Goal: Information Seeking & Learning: Learn about a topic

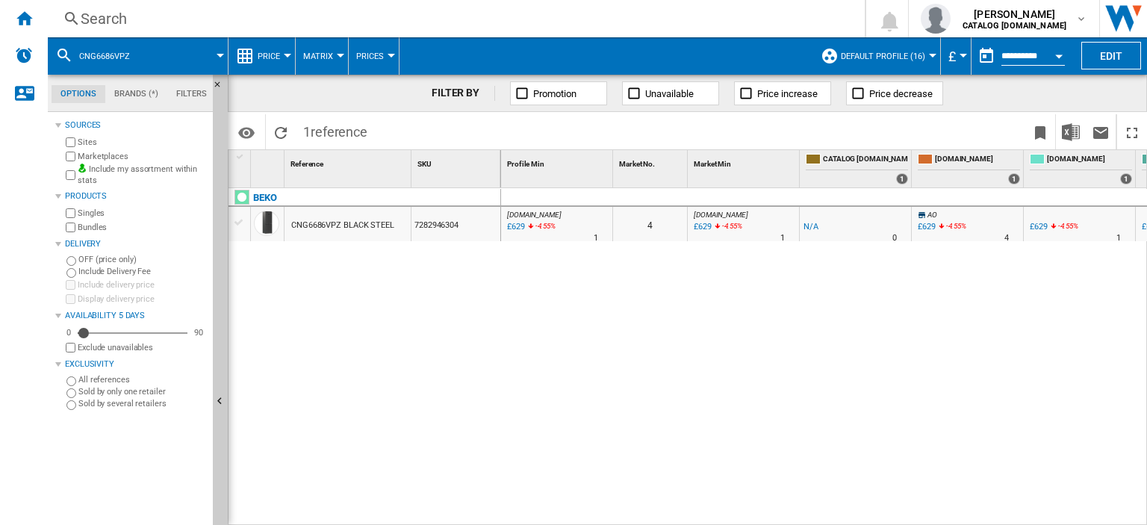
click at [112, 15] on div "Search" at bounding box center [453, 18] width 745 height 21
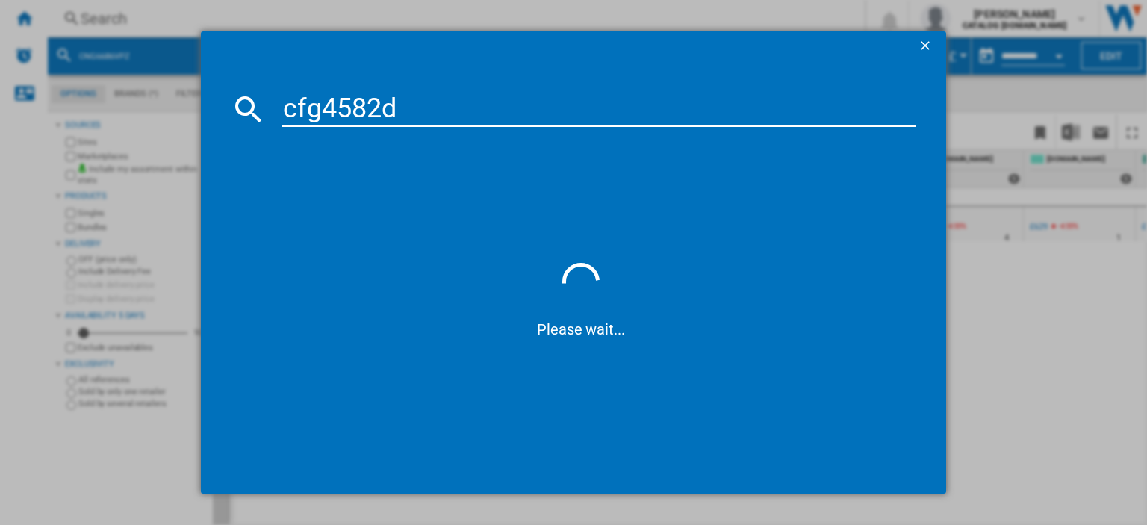
type input "cfg4582dw"
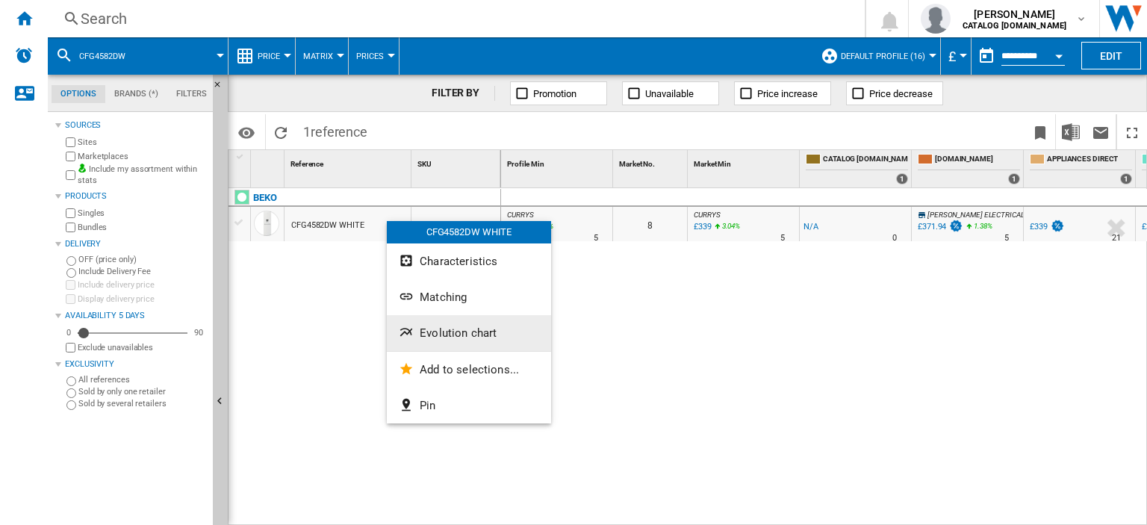
click at [461, 328] on span "Evolution chart" at bounding box center [458, 332] width 77 height 13
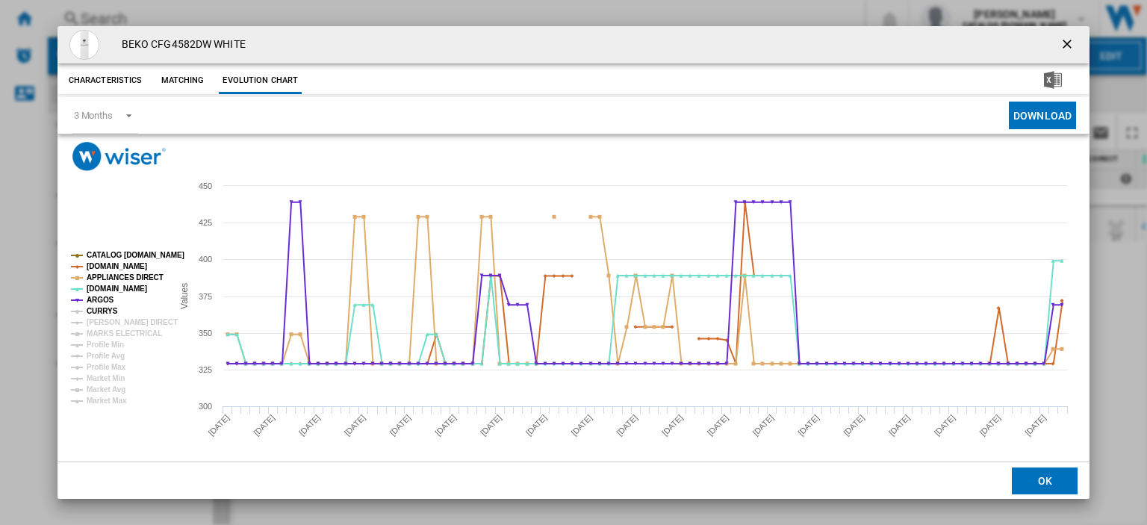
click at [93, 310] on tspan "CURRYS" at bounding box center [102, 311] width 31 height 8
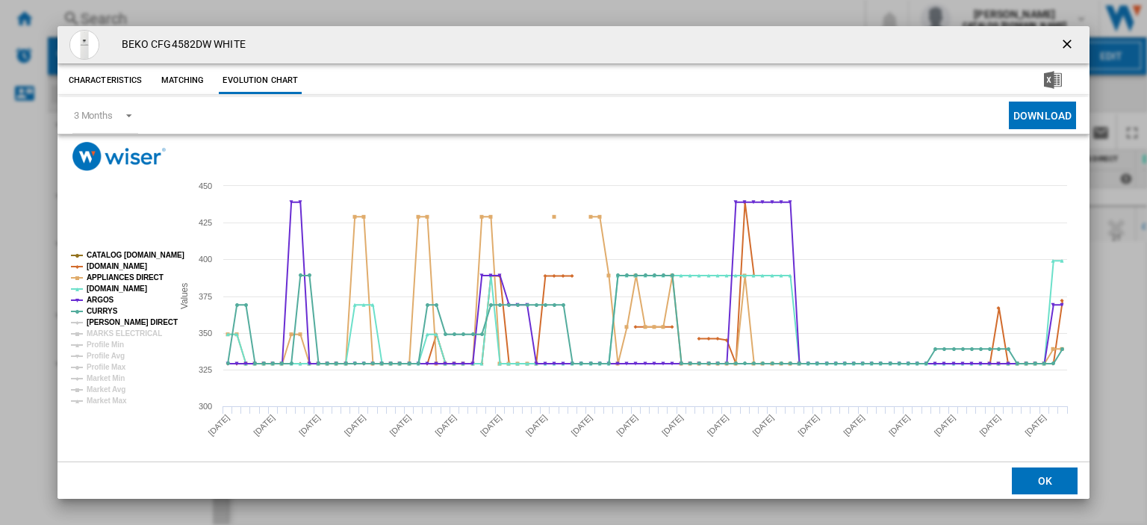
click at [98, 319] on tspan "[PERSON_NAME] DIRECT" at bounding box center [132, 322] width 91 height 8
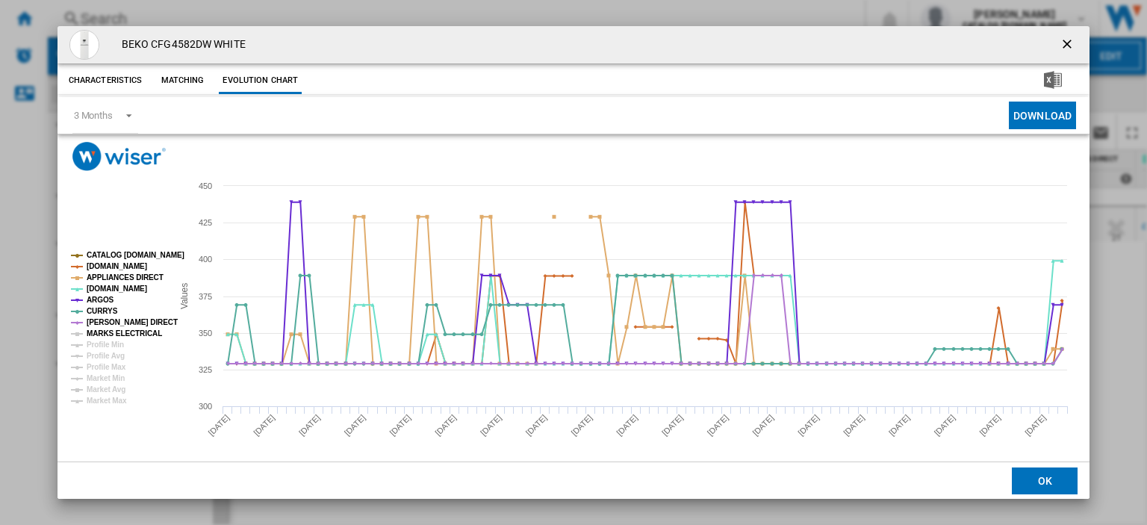
click at [100, 337] on tspan "MARKS ELECTRICAL" at bounding box center [124, 333] width 75 height 8
